Goal: Task Accomplishment & Management: Manage account settings

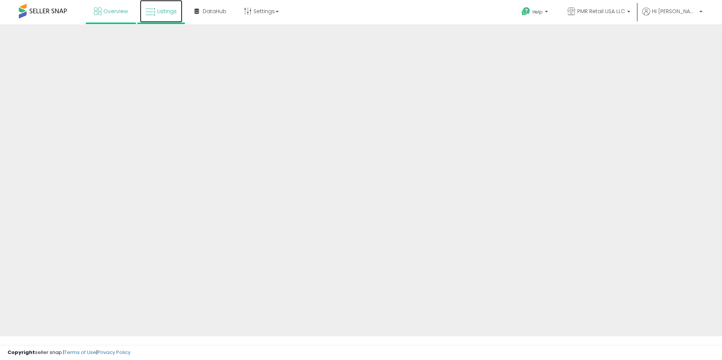
click at [161, 5] on link "Listings" at bounding box center [161, 11] width 43 height 23
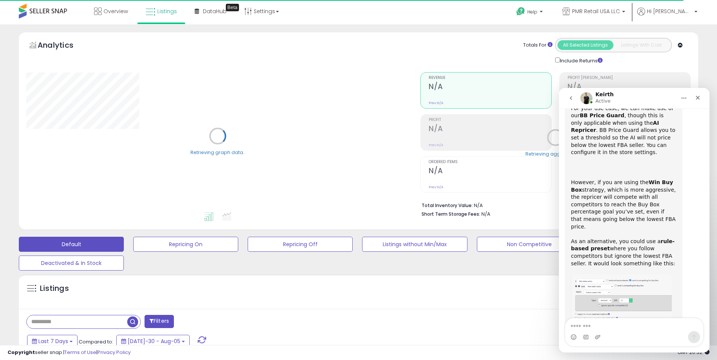
scroll to position [714, 0]
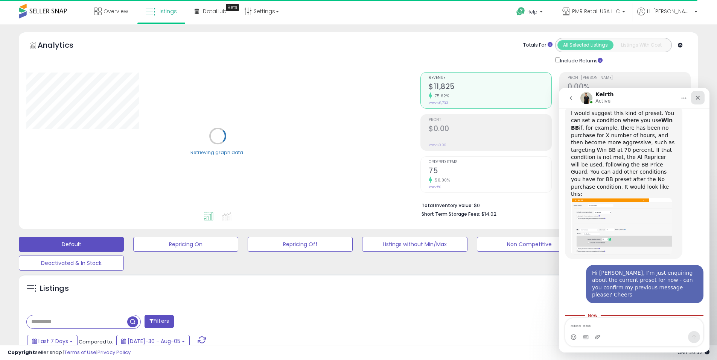
click at [699, 99] on icon "Close" at bounding box center [698, 98] width 6 height 6
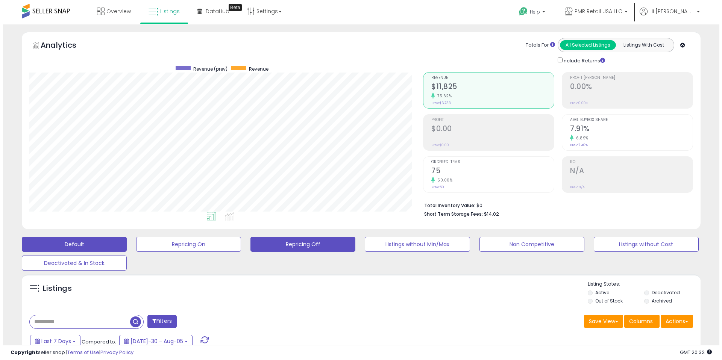
scroll to position [154, 394]
click at [238, 249] on button "Repricing Off" at bounding box center [185, 244] width 105 height 15
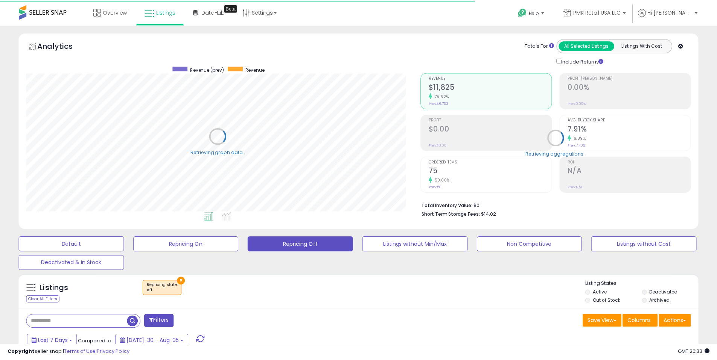
scroll to position [376072, 375832]
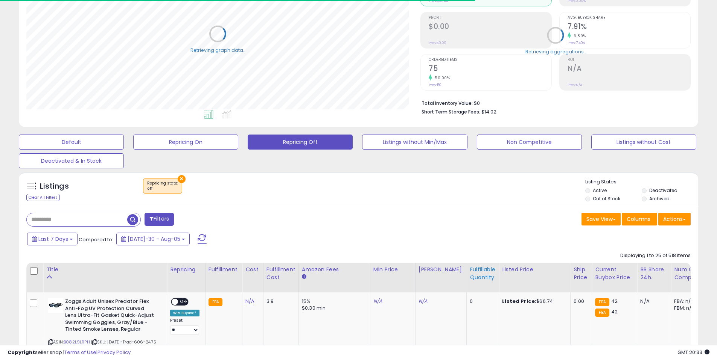
click at [470, 273] on div "Fulfillable Quantity" at bounding box center [483, 274] width 26 height 16
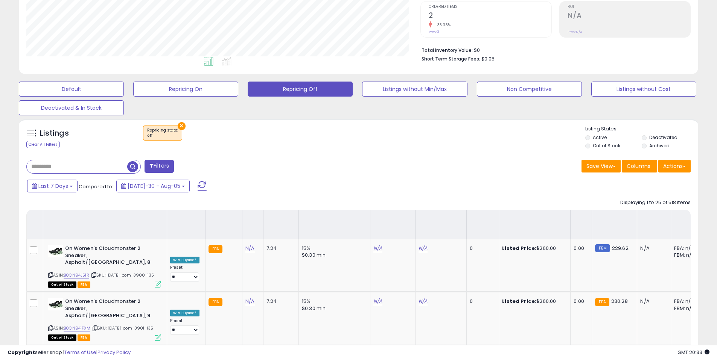
scroll to position [0, 0]
